Goal: Find specific page/section: Find specific page/section

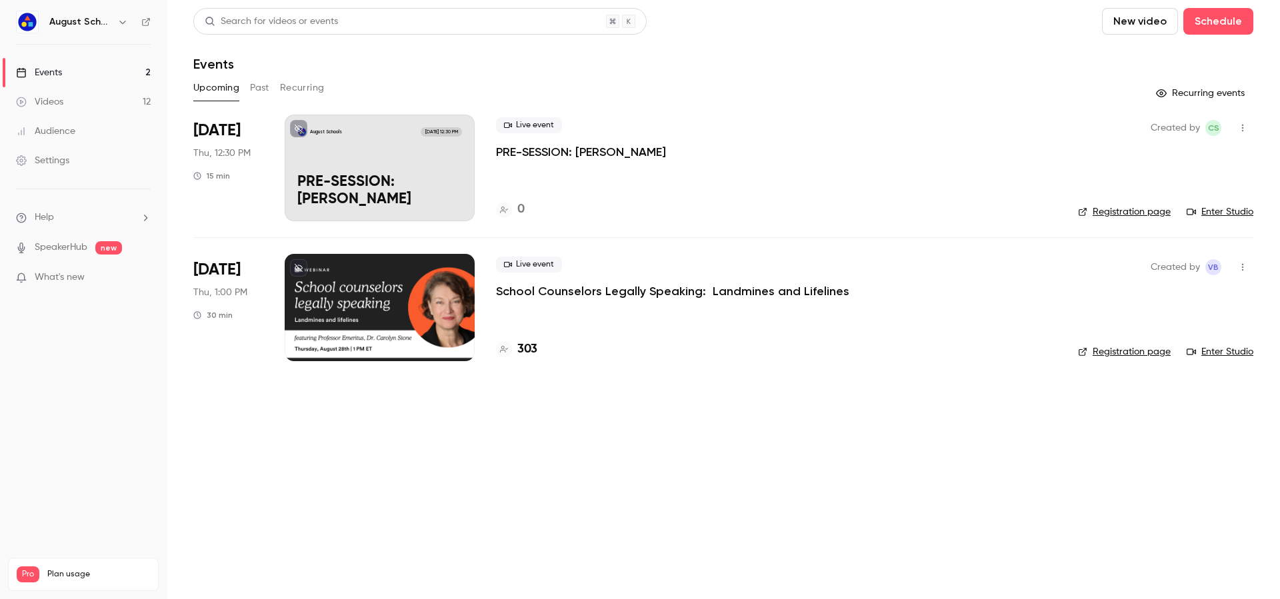
click at [83, 73] on link "Events 2" at bounding box center [83, 72] width 167 height 29
click at [527, 347] on h4 "303" at bounding box center [527, 350] width 20 height 18
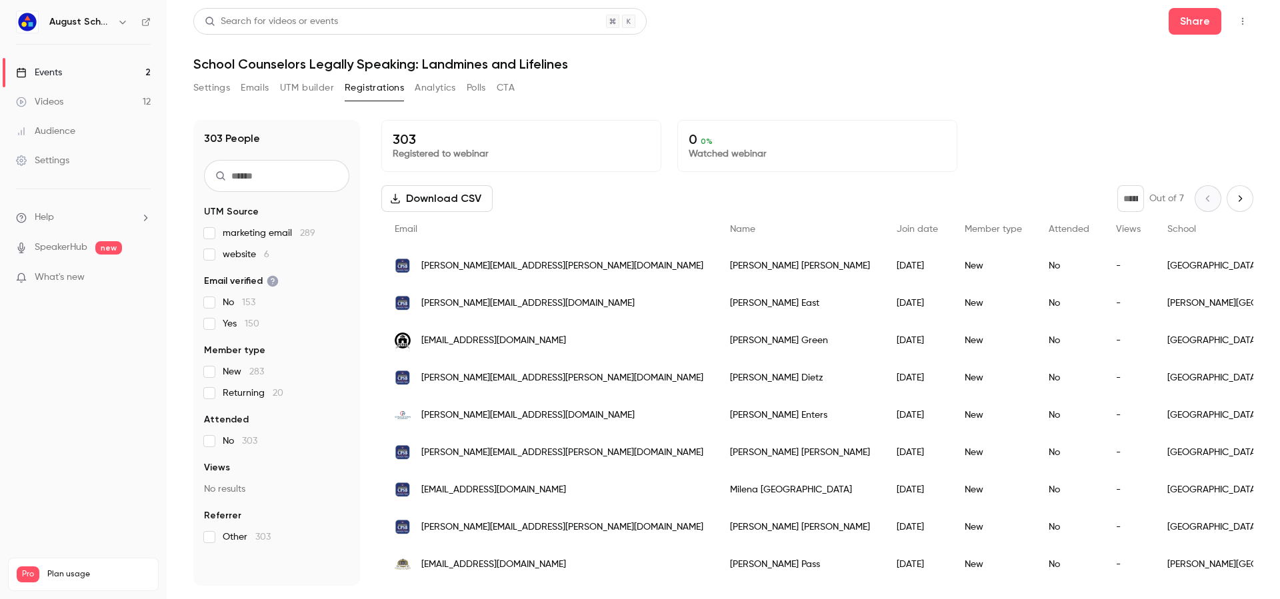
click at [239, 251] on span "website 6" at bounding box center [246, 254] width 47 height 13
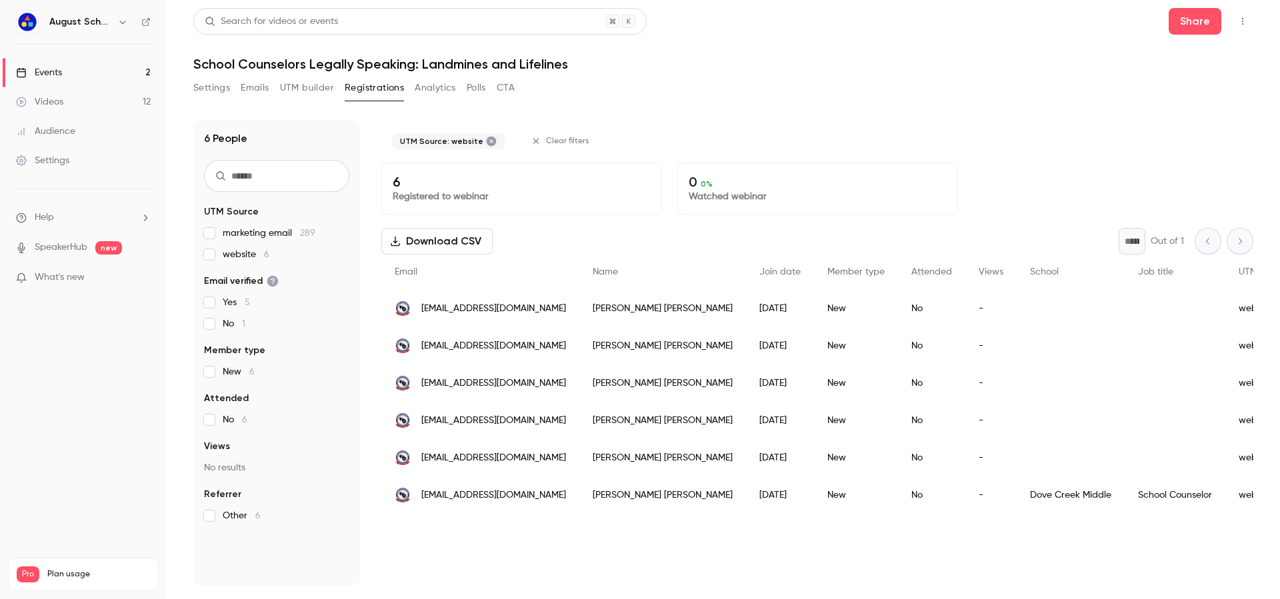
click at [229, 258] on span "website 6" at bounding box center [246, 254] width 47 height 13
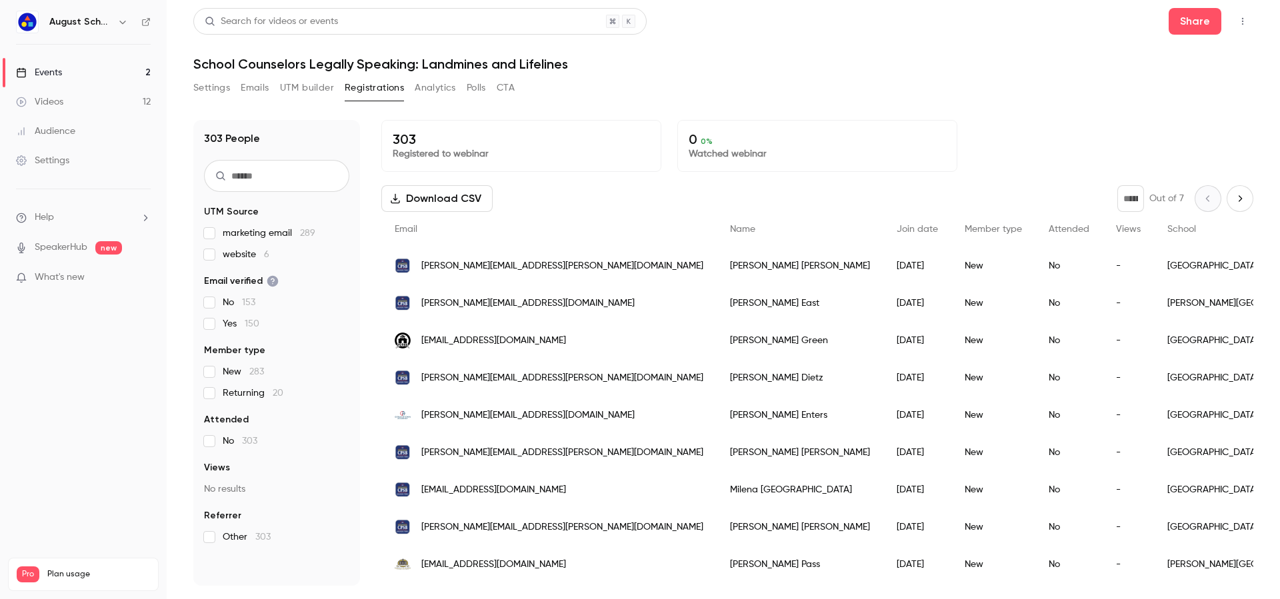
click at [241, 236] on span "marketing email 289" at bounding box center [269, 233] width 93 height 13
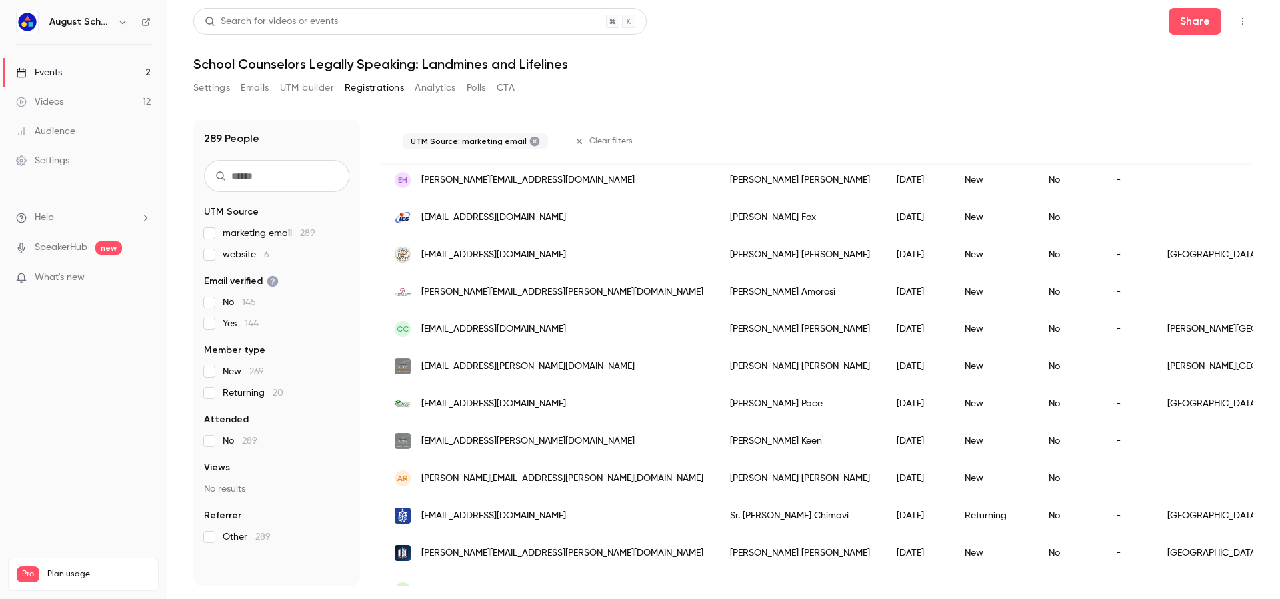
scroll to position [494, 0]
